Goal: Check status

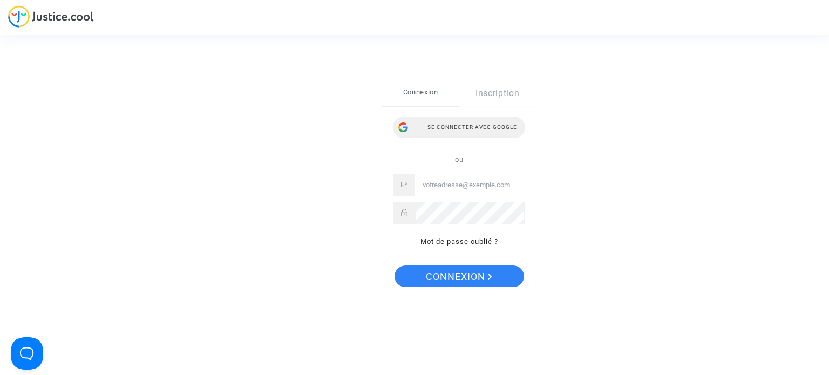
click at [467, 123] on div "Se connecter avec Google" at bounding box center [459, 128] width 132 height 22
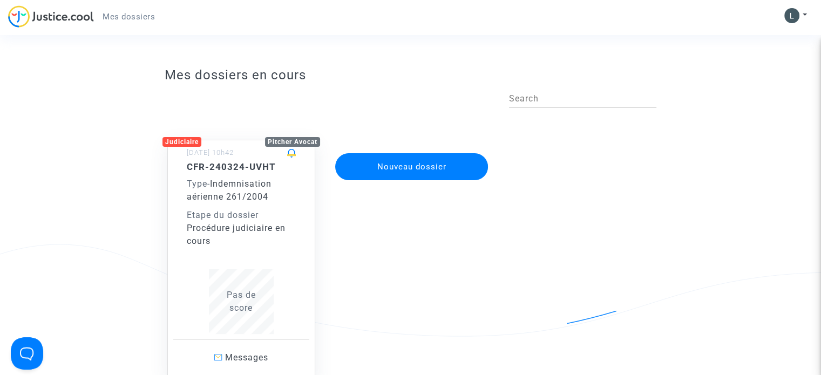
click at [260, 178] on div "Type - Indemnisation aérienne 261/2004" at bounding box center [241, 191] width 109 height 26
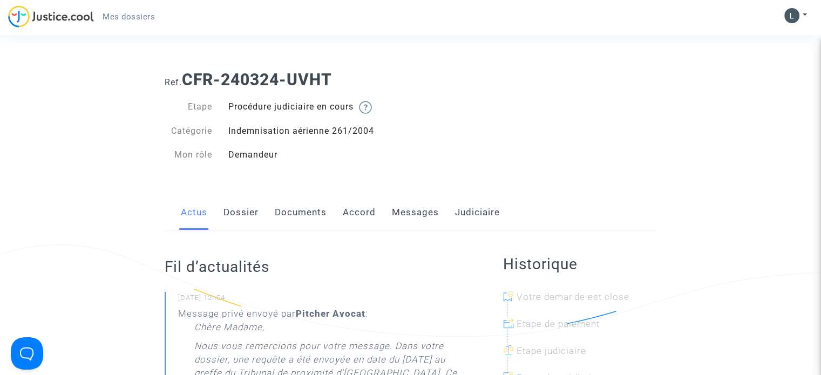
click at [407, 217] on link "Messages" at bounding box center [415, 213] width 47 height 36
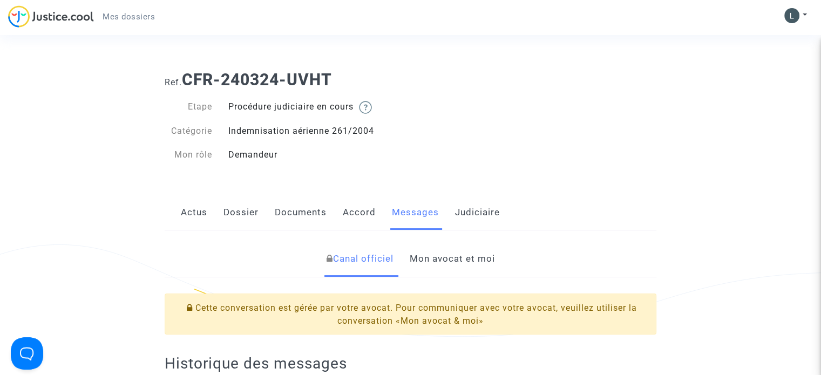
click at [467, 211] on link "Judiciaire" at bounding box center [477, 213] width 45 height 36
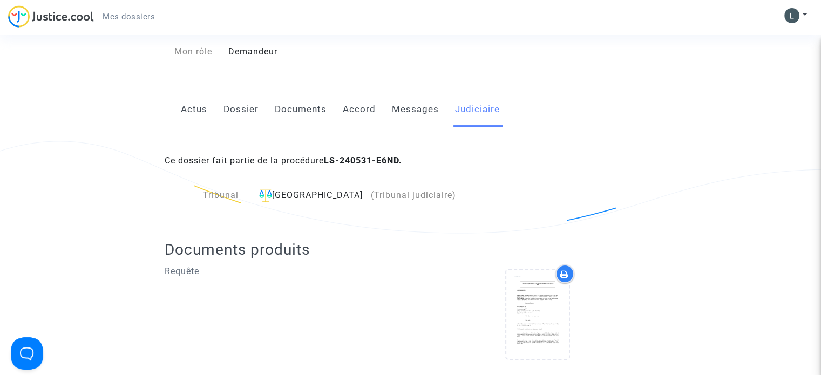
scroll to position [162, 0]
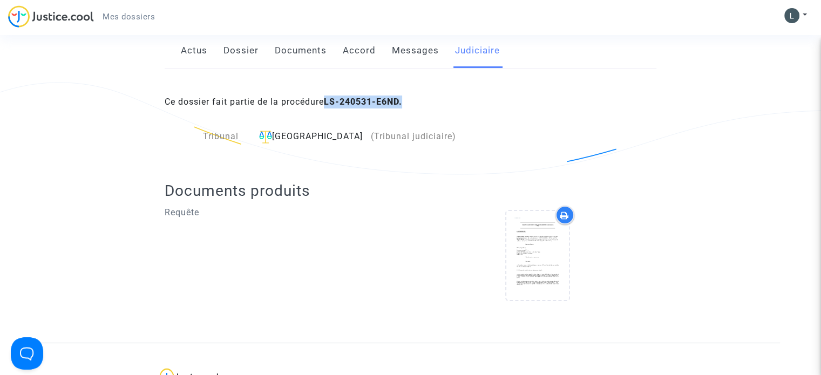
drag, startPoint x: 327, startPoint y: 103, endPoint x: 411, endPoint y: 103, distance: 84.2
click at [411, 103] on div "Ce dossier fait partie de la procédure LS-240531-E6ND." at bounding box center [411, 94] width 492 height 51
click at [422, 166] on div "Documents produits Requête" at bounding box center [411, 248] width 492 height 188
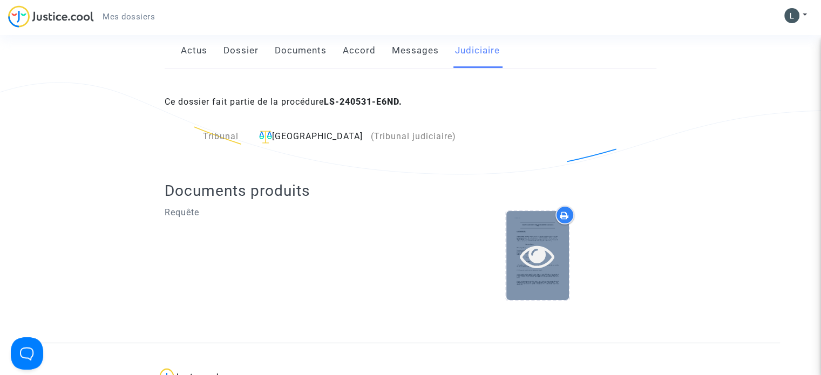
click at [540, 251] on icon at bounding box center [537, 256] width 35 height 35
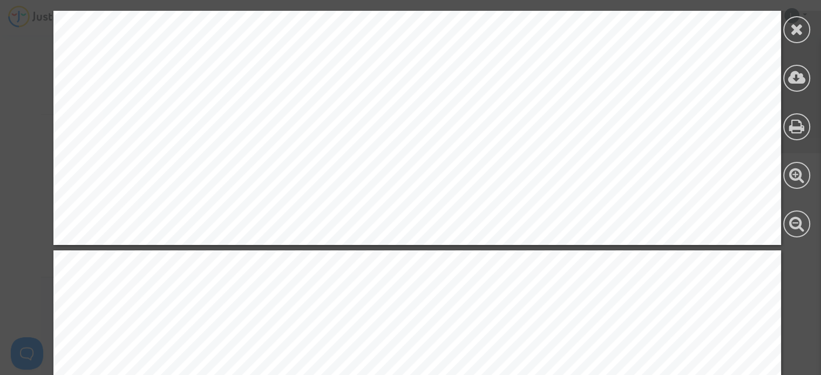
scroll to position [0, 0]
click at [799, 38] on div at bounding box center [796, 29] width 27 height 27
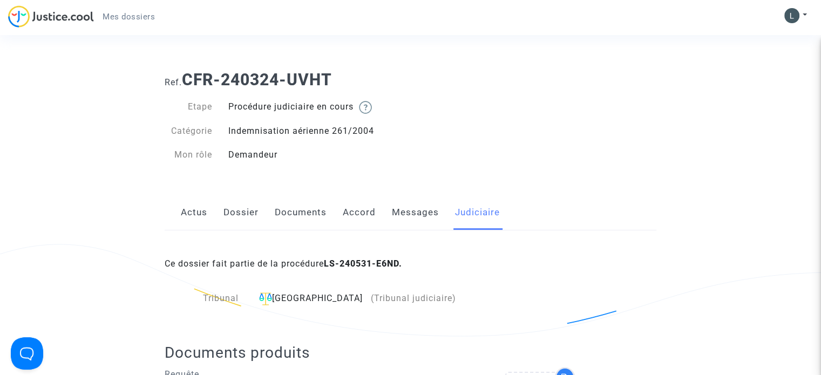
click at [70, 18] on img at bounding box center [51, 16] width 86 height 22
